Goal: Task Accomplishment & Management: Manage account settings

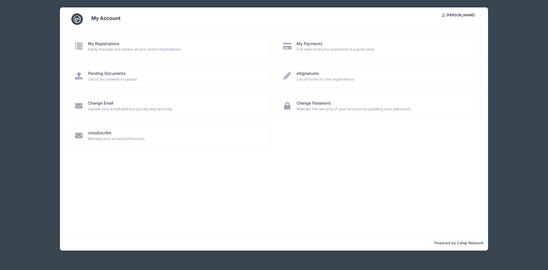
click at [134, 78] on span "List of documents to upload." at bounding box center [176, 79] width 176 height 6
click at [114, 82] on div "Pending Documents List of documents to upload." at bounding box center [169, 76] width 203 height 23
click at [108, 106] on link "Change Email" at bounding box center [100, 103] width 25 height 6
click at [300, 45] on link "My Payments" at bounding box center [310, 44] width 26 height 6
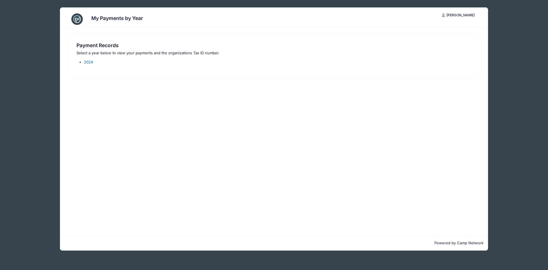
click at [88, 63] on link "2024" at bounding box center [88, 62] width 9 height 5
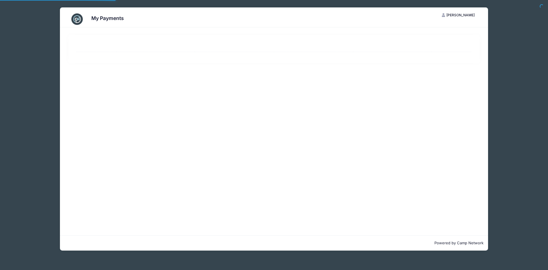
select select "10"
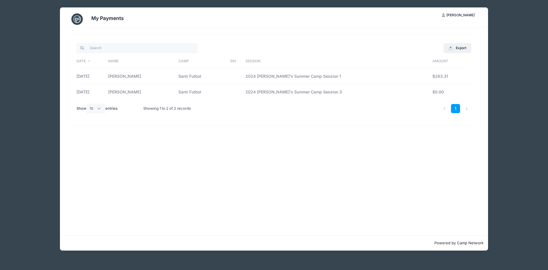
click at [307, 80] on td "2024 Santi's Summer Camp Session 1" at bounding box center [336, 76] width 187 height 15
click at [201, 70] on td "Santi Futbol" at bounding box center [202, 76] width 52 height 15
click at [204, 75] on td "Santi Futbol" at bounding box center [202, 76] width 52 height 15
click at [105, 75] on td "01/30/2024" at bounding box center [90, 76] width 29 height 15
drag, startPoint x: 98, startPoint y: 75, endPoint x: 95, endPoint y: 75, distance: 3.2
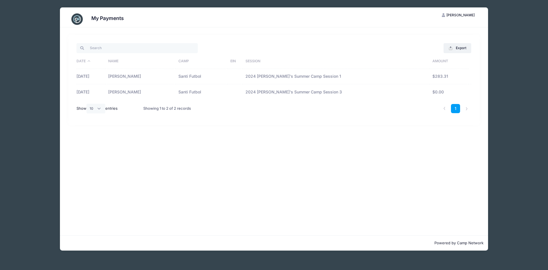
click at [97, 75] on td "01/30/2024" at bounding box center [90, 76] width 29 height 15
click at [95, 75] on td "01/30/2024" at bounding box center [90, 76] width 29 height 15
click at [463, 50] on button "Export" at bounding box center [458, 48] width 28 height 10
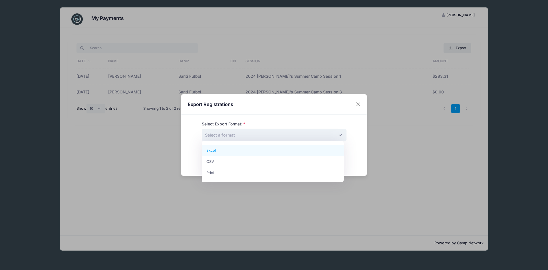
click at [289, 135] on span "Select a format" at bounding box center [274, 135] width 145 height 12
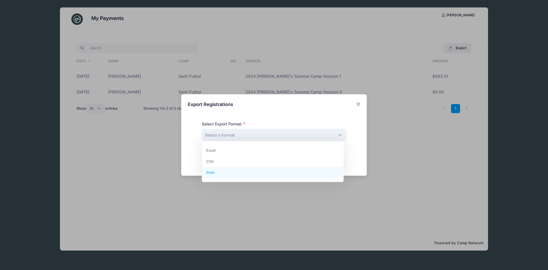
select select "print"
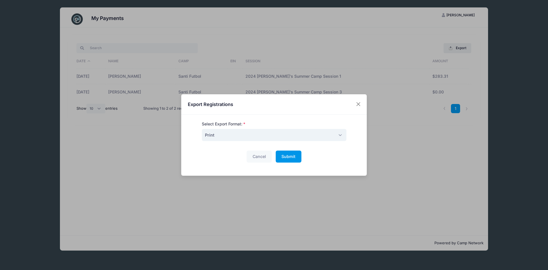
click at [293, 156] on span "Submit" at bounding box center [288, 156] width 14 height 5
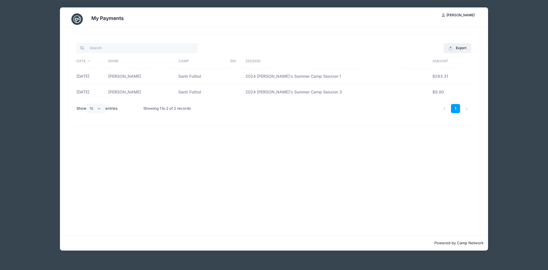
click at [501, 24] on div "My Payments IB Ivanny Berrones My Account Logout Export Excel CSV Print Date Na…" at bounding box center [274, 129] width 514 height 258
click at [471, 157] on div "Export Excel CSV Print Date Name Camp EIN Session Amount 01/30/2024 Ethan Berro…" at bounding box center [274, 131] width 428 height 208
drag, startPoint x: 441, startPoint y: 108, endPoint x: 445, endPoint y: 108, distance: 4.0
click at [441, 108] on li at bounding box center [444, 108] width 9 height 9
drag, startPoint x: 548, startPoint y: 184, endPoint x: 541, endPoint y: 182, distance: 6.5
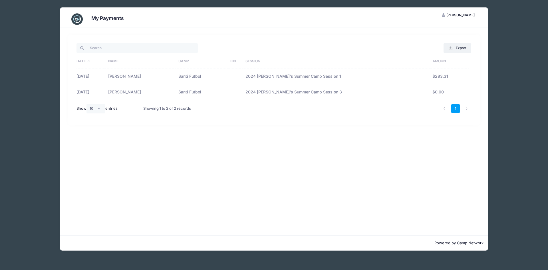
click at [545, 184] on div "My Payments IB Ivanny Berrones My Account Logout Export Excel CSV Print Date EIN" at bounding box center [274, 135] width 548 height 270
drag, startPoint x: 541, startPoint y: 182, endPoint x: 529, endPoint y: 179, distance: 12.7
click at [540, 182] on div "My Payments IB Ivanny Berrones My Account Logout Export Excel CSV Print Date EIN" at bounding box center [274, 135] width 548 height 270
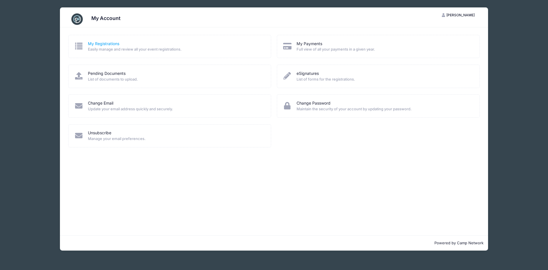
click at [93, 40] on div "My Registrations Easily manage and review all your event registrations." at bounding box center [169, 46] width 203 height 23
click at [96, 45] on link "My Registrations" at bounding box center [103, 44] width 31 height 6
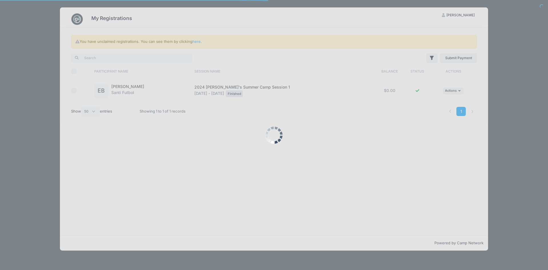
select select "50"
